Goal: Information Seeking & Learning: Learn about a topic

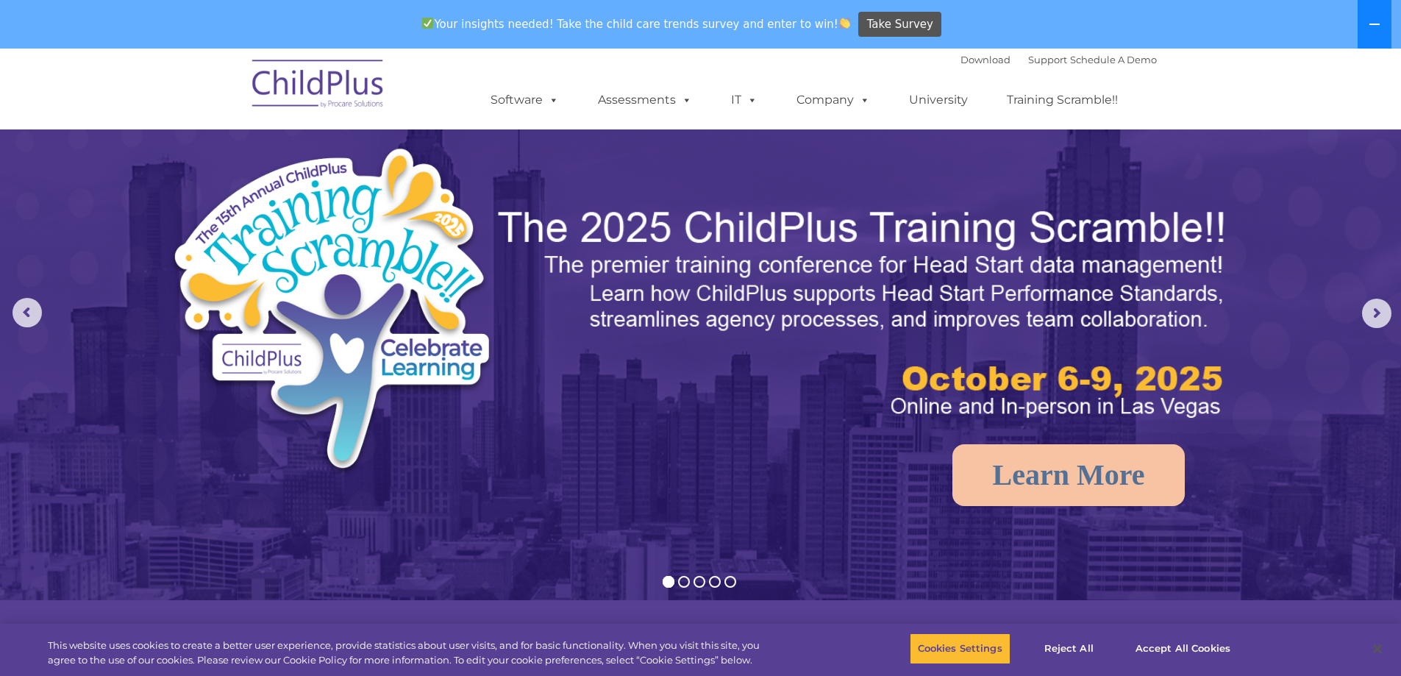
click at [1382, 26] on button at bounding box center [1375, 24] width 34 height 49
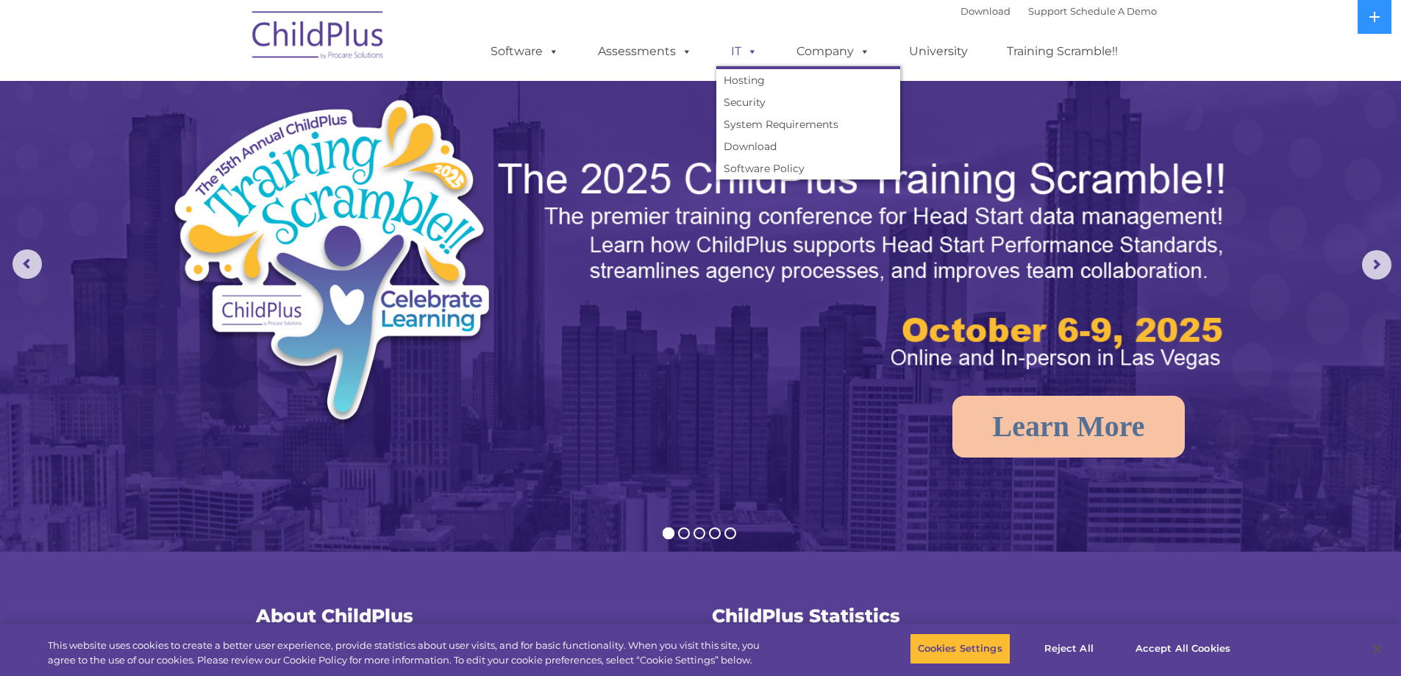
click at [766, 52] on link "IT" at bounding box center [744, 51] width 56 height 29
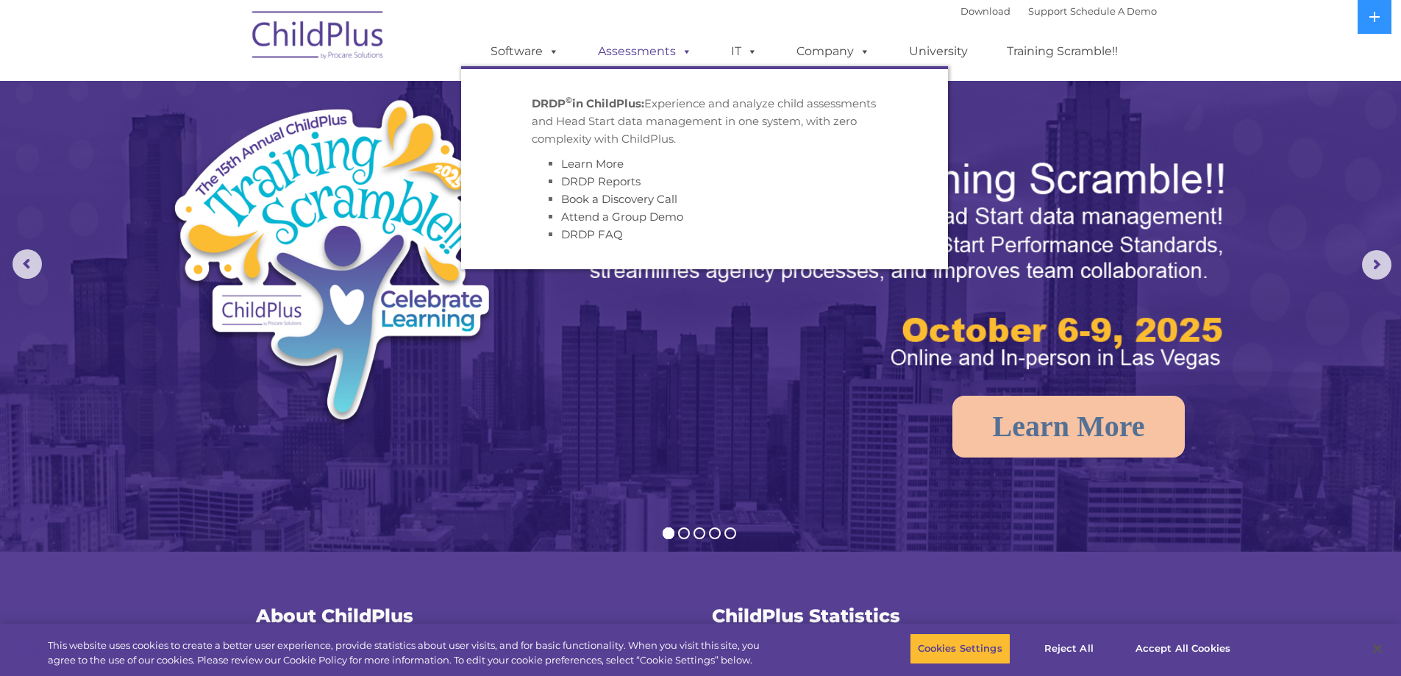
click at [665, 46] on link "Assessments" at bounding box center [645, 51] width 124 height 29
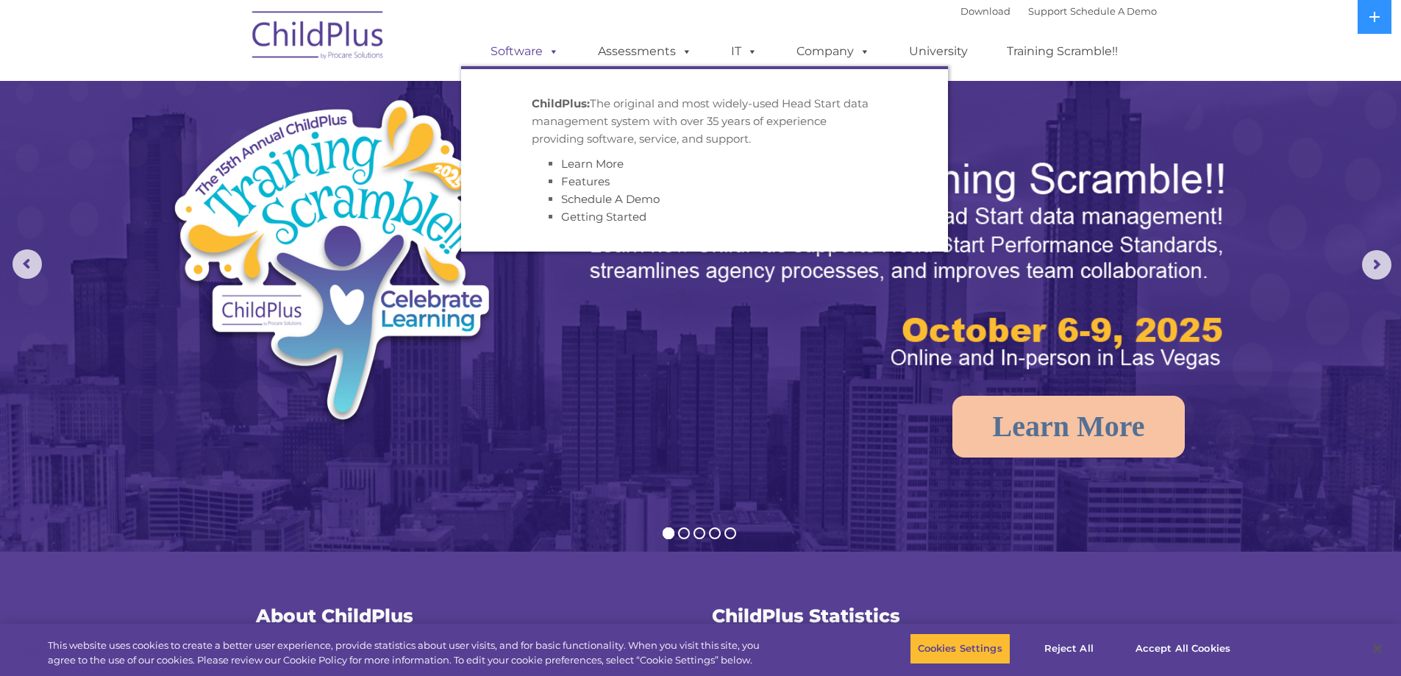
click at [554, 45] on span at bounding box center [551, 51] width 16 height 14
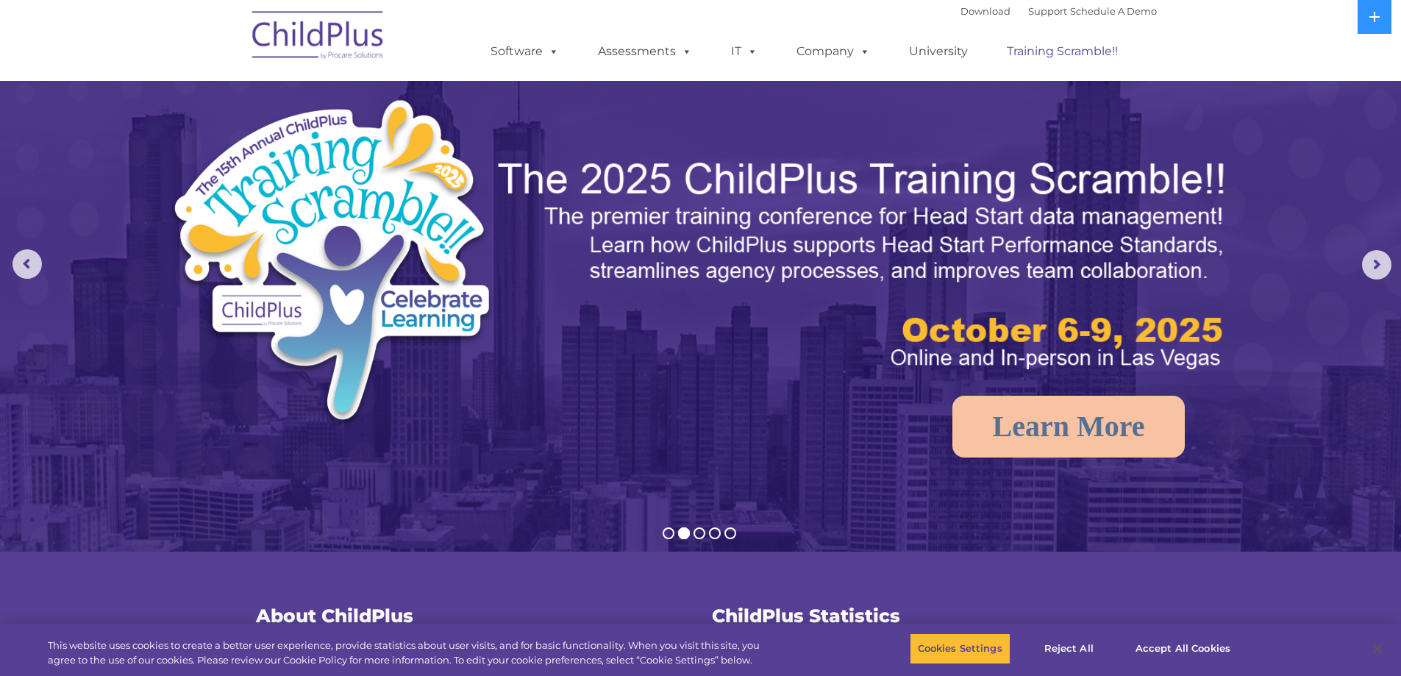
click at [852, 51] on link "Company" at bounding box center [833, 51] width 103 height 29
